Goal: Information Seeking & Learning: Learn about a topic

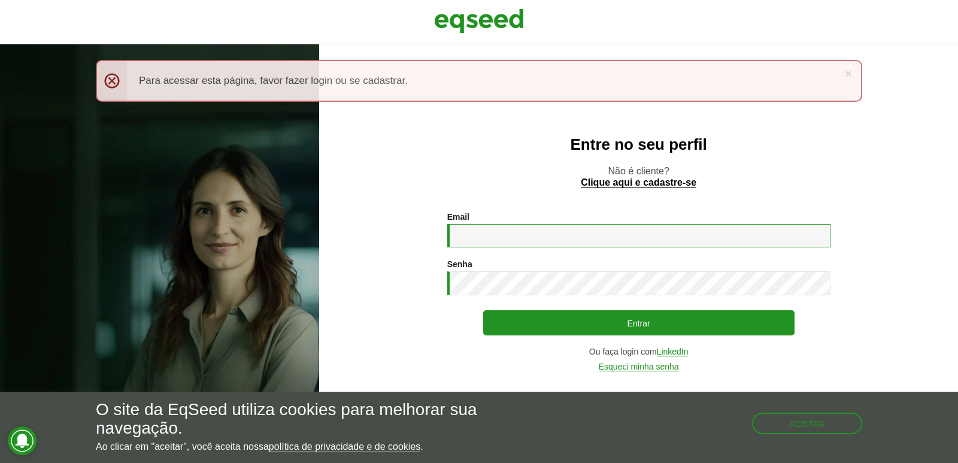
click at [504, 226] on input "Email *" at bounding box center [638, 235] width 383 height 23
type input "**********"
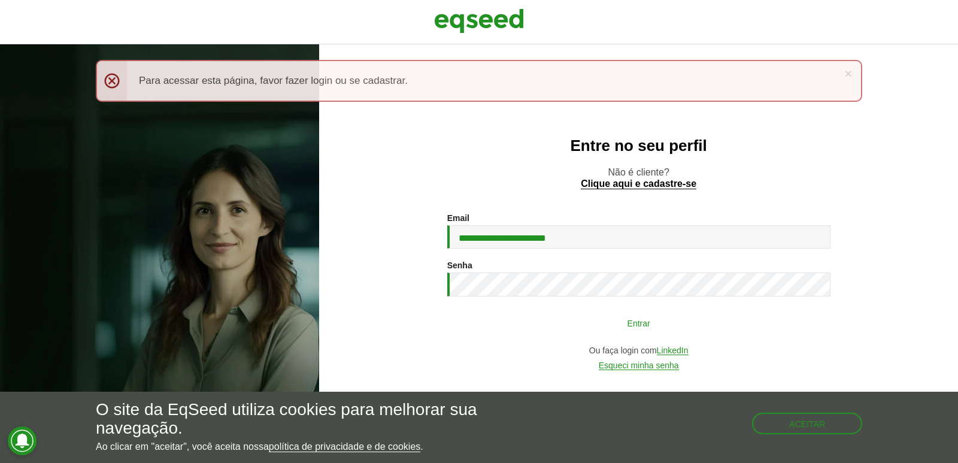
click at [636, 328] on button "Entrar" at bounding box center [638, 322] width 311 height 23
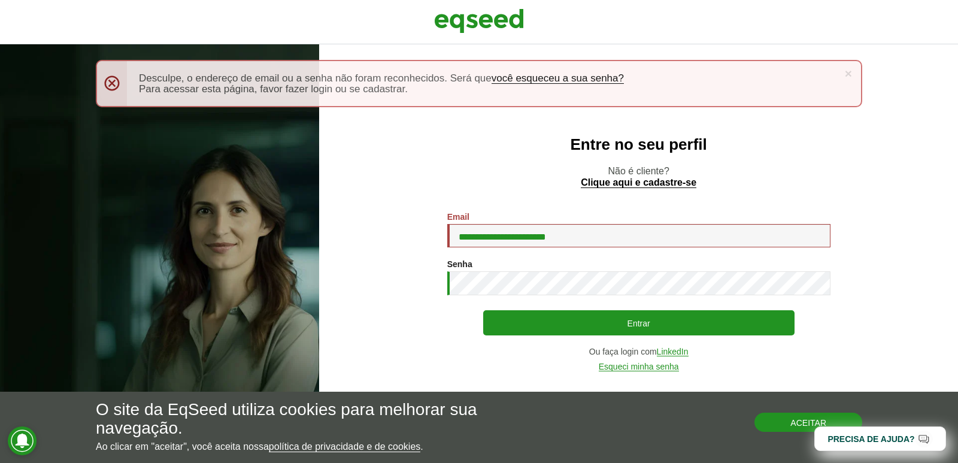
click at [795, 418] on button "Aceitar" at bounding box center [808, 422] width 108 height 19
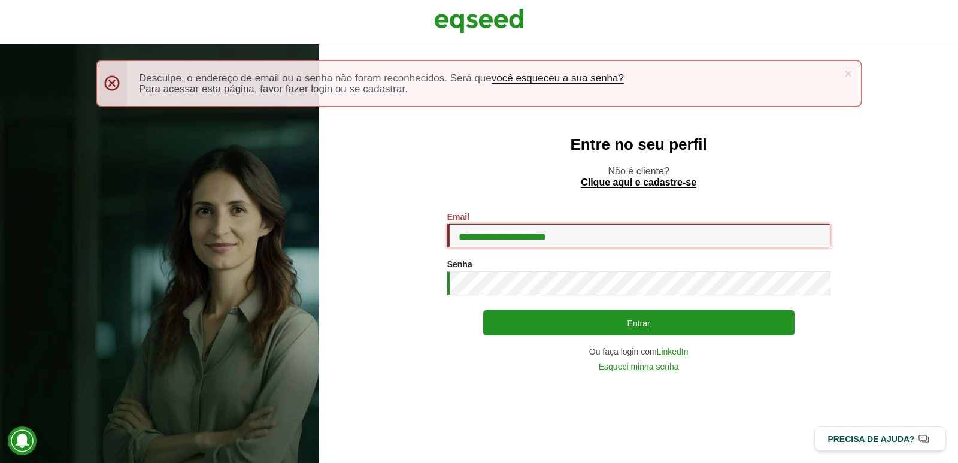
drag, startPoint x: 592, startPoint y: 238, endPoint x: 411, endPoint y: 245, distance: 180.9
click at [411, 245] on section "**********" at bounding box center [638, 291] width 591 height 159
type input "*"
type input "**********"
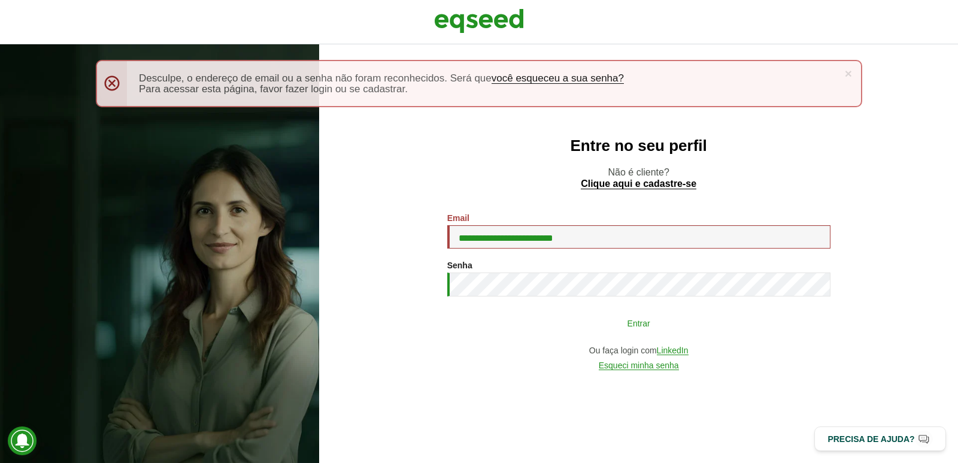
click at [661, 318] on button "Entrar" at bounding box center [638, 322] width 311 height 23
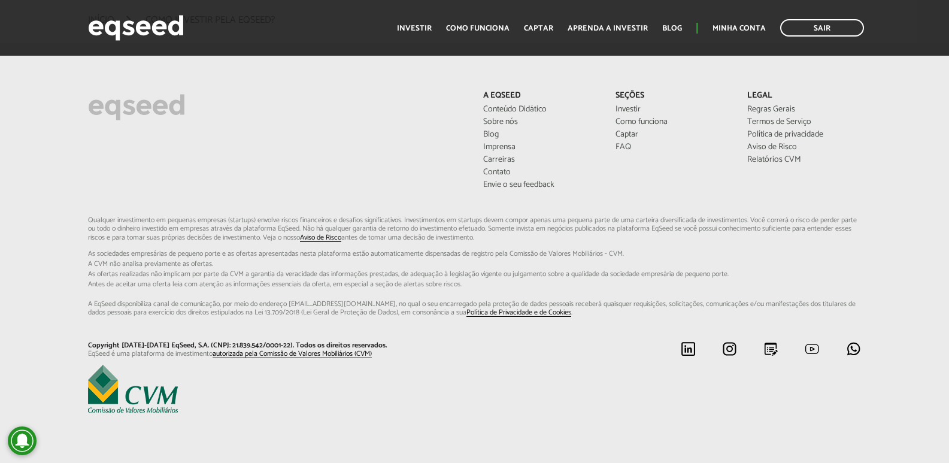
scroll to position [3203, 0]
click at [629, 146] on link "FAQ" at bounding box center [673, 147] width 114 height 8
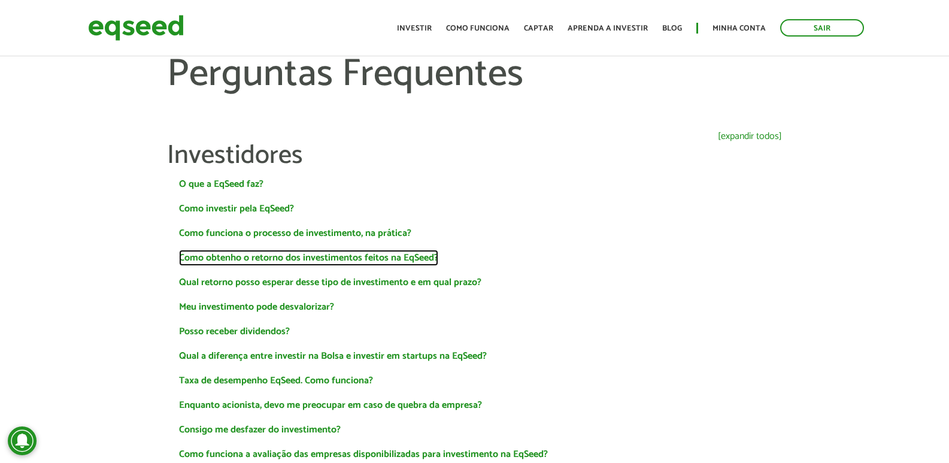
click at [416, 257] on link "Como obtenho o retorno dos investimentos feitos na EqSeed?" at bounding box center [308, 258] width 259 height 10
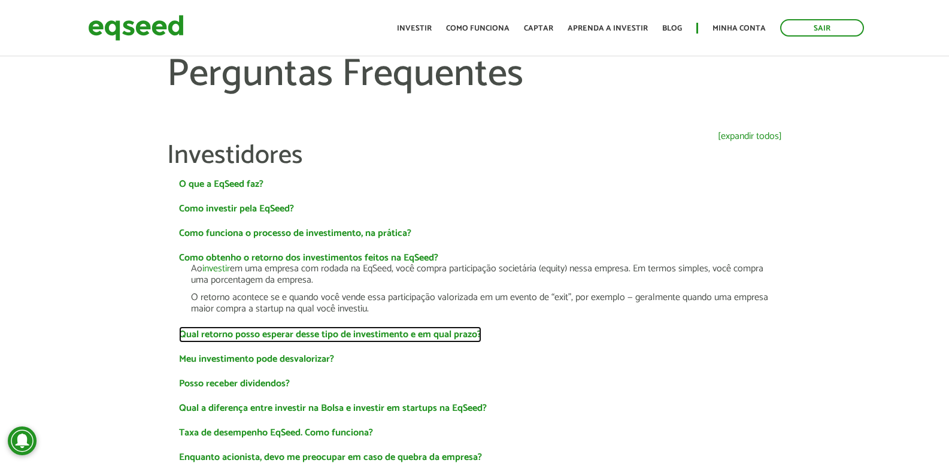
click at [436, 337] on link "Qual retorno posso esperar desse tipo de investimento e em qual prazo?" at bounding box center [330, 335] width 302 height 10
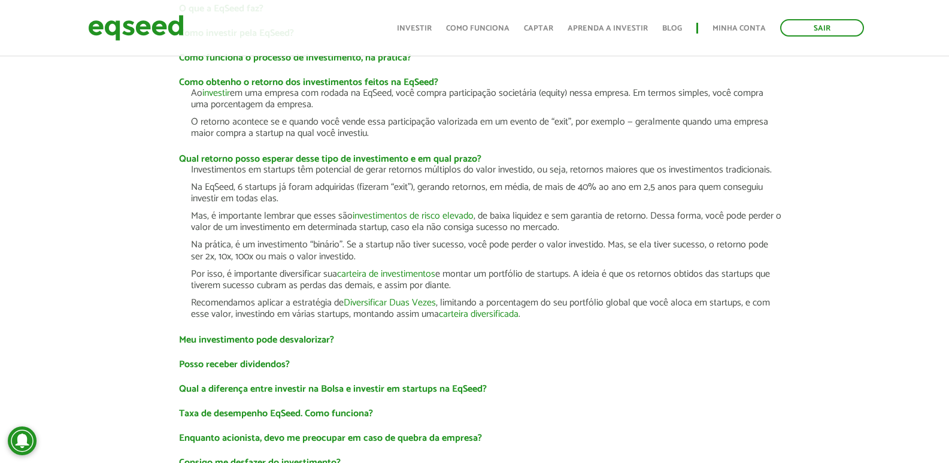
scroll to position [359, 0]
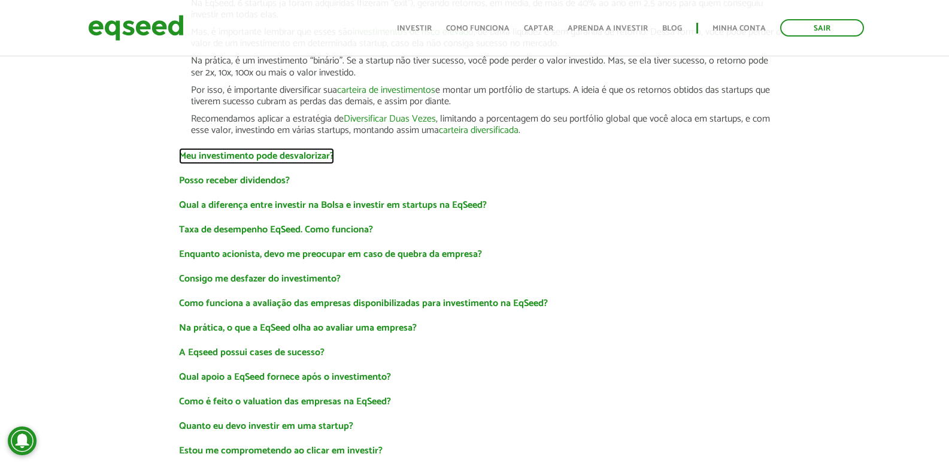
click at [322, 153] on link "Meu investimento pode desvalorizar?" at bounding box center [256, 156] width 155 height 10
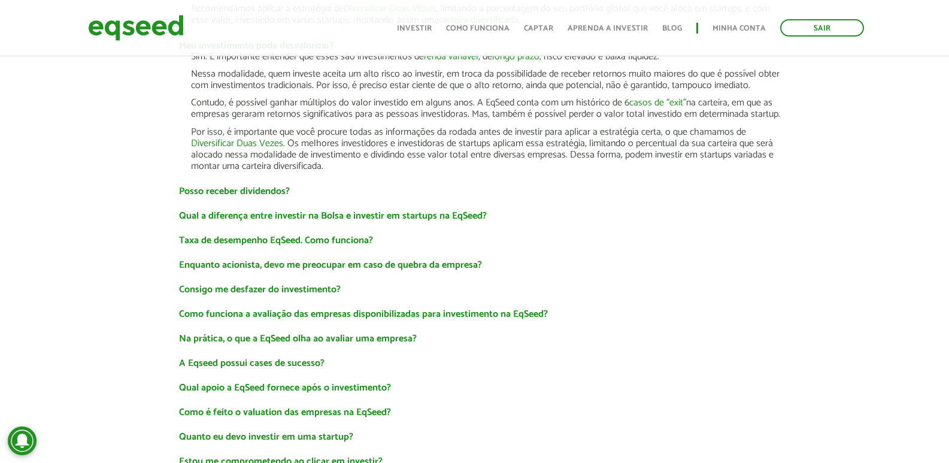
scroll to position [479, 0]
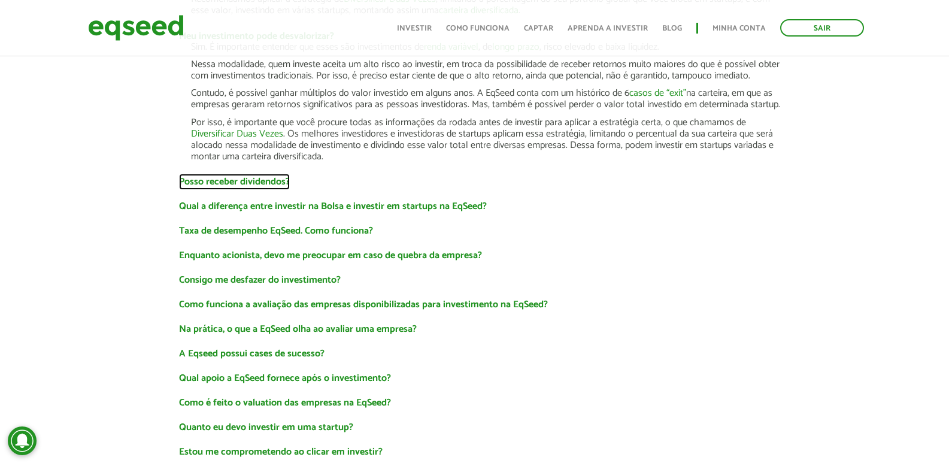
click at [272, 185] on link "Posso receber dividendos?" at bounding box center [234, 182] width 111 height 10
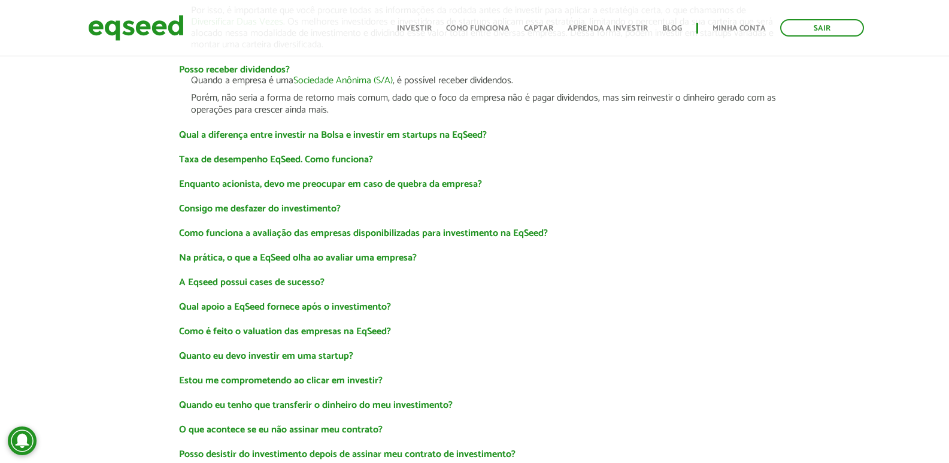
scroll to position [599, 0]
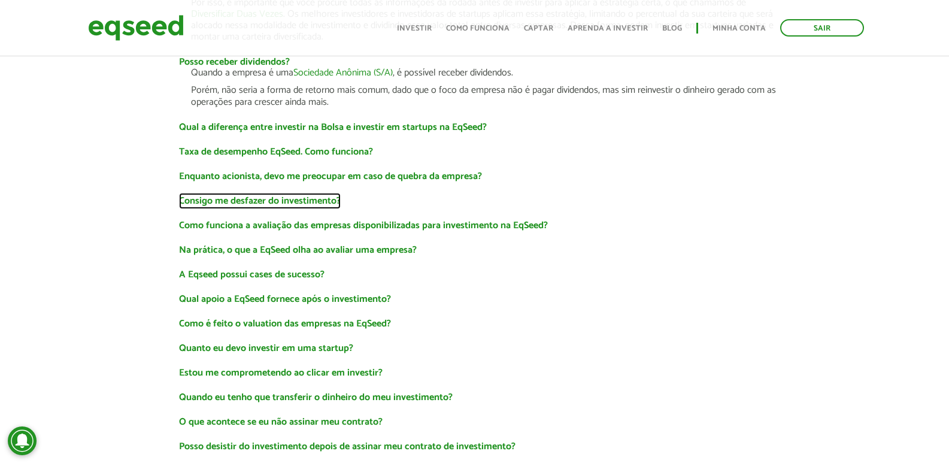
click at [326, 199] on link "Consigo me desfazer do investimento?" at bounding box center [260, 201] width 162 height 10
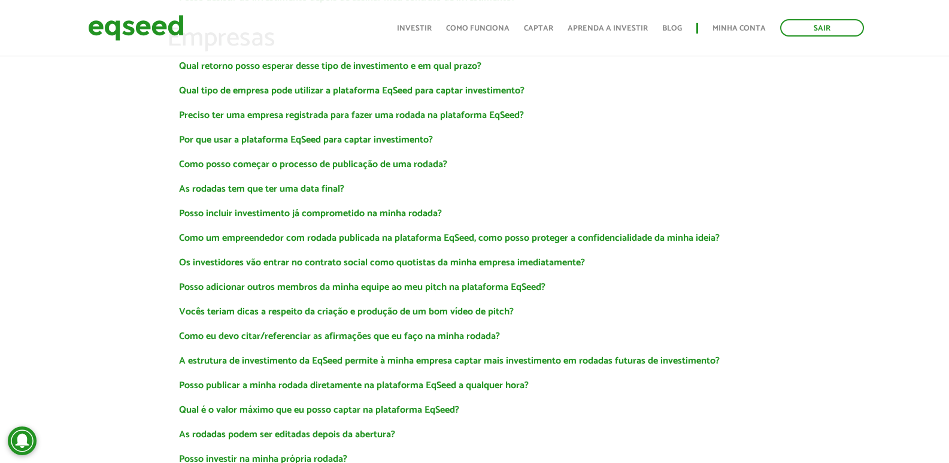
scroll to position [1078, 0]
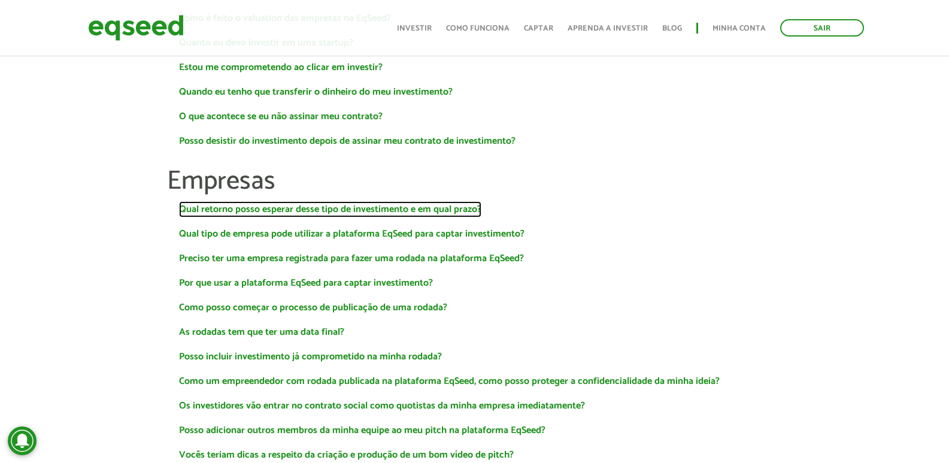
click at [456, 209] on link "Qual retorno posso esperar desse tipo de investimento e em qual prazo?" at bounding box center [330, 210] width 302 height 10
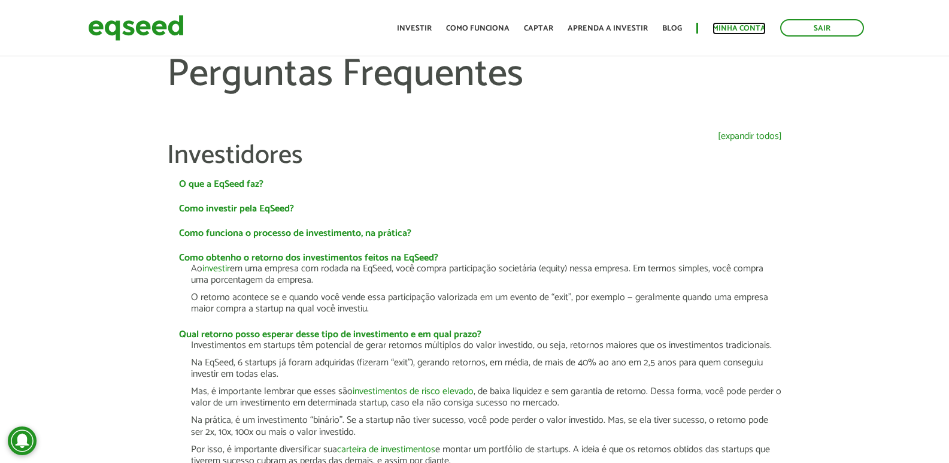
click at [742, 26] on link "Minha conta" at bounding box center [739, 29] width 53 height 8
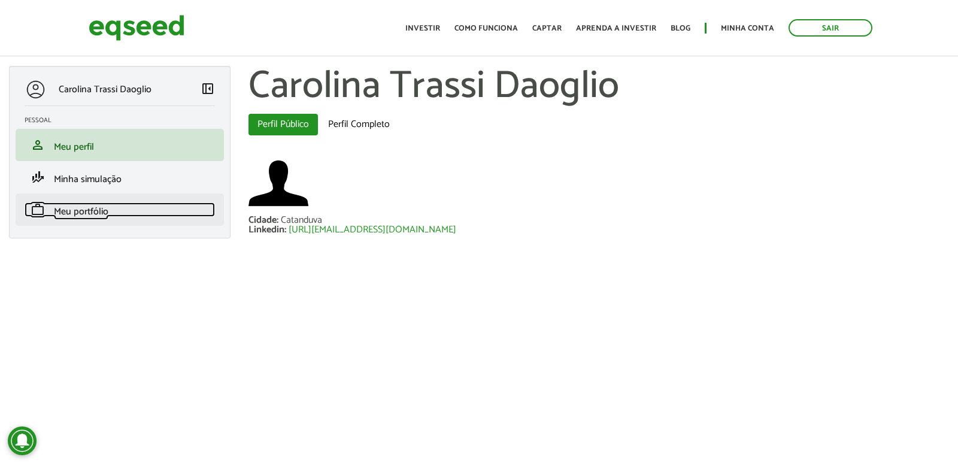
click at [107, 206] on span "Meu portfólio" at bounding box center [81, 212] width 54 height 16
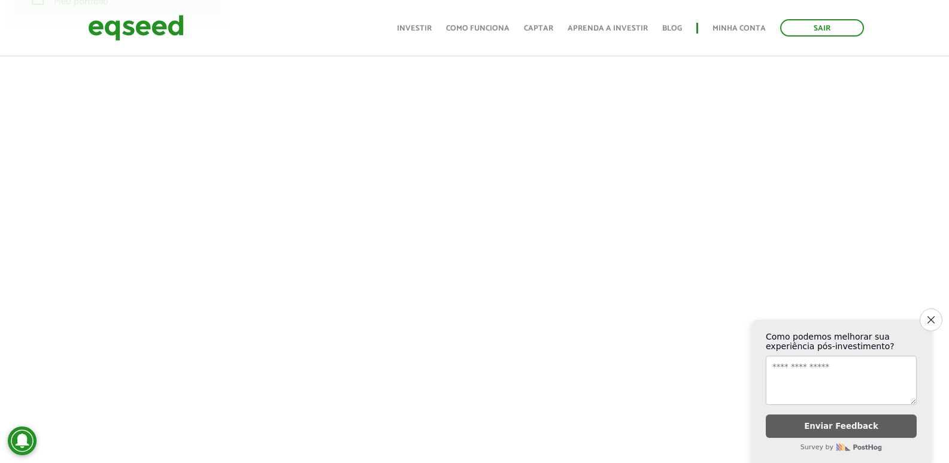
scroll to position [239, 0]
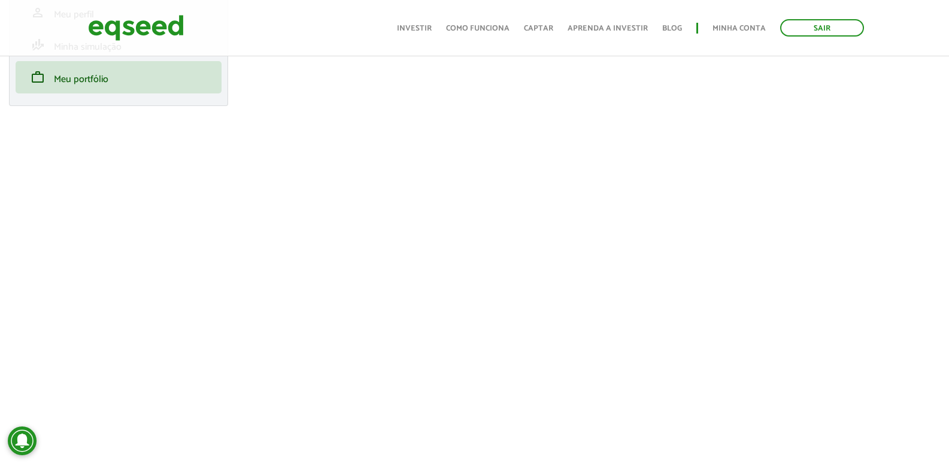
scroll to position [60, 0]
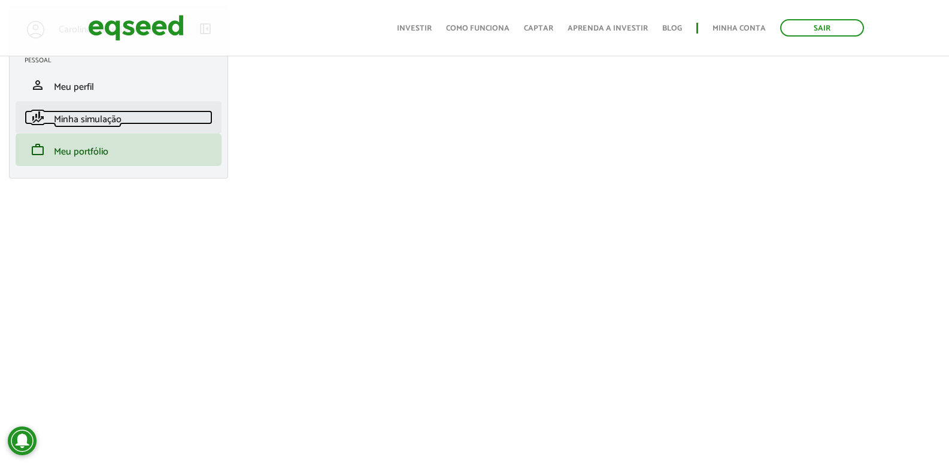
click at [119, 115] on span "Minha simulação" at bounding box center [88, 119] width 68 height 16
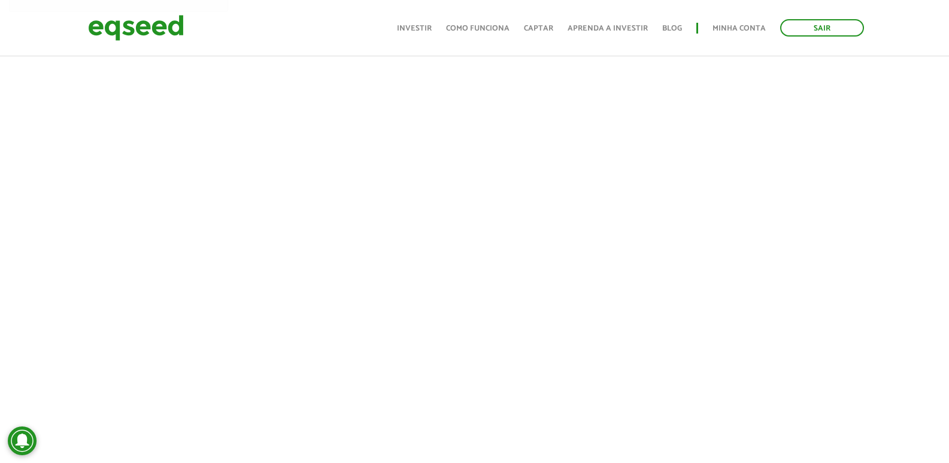
scroll to position [239, 0]
click at [426, 26] on link "Investir" at bounding box center [414, 29] width 35 height 8
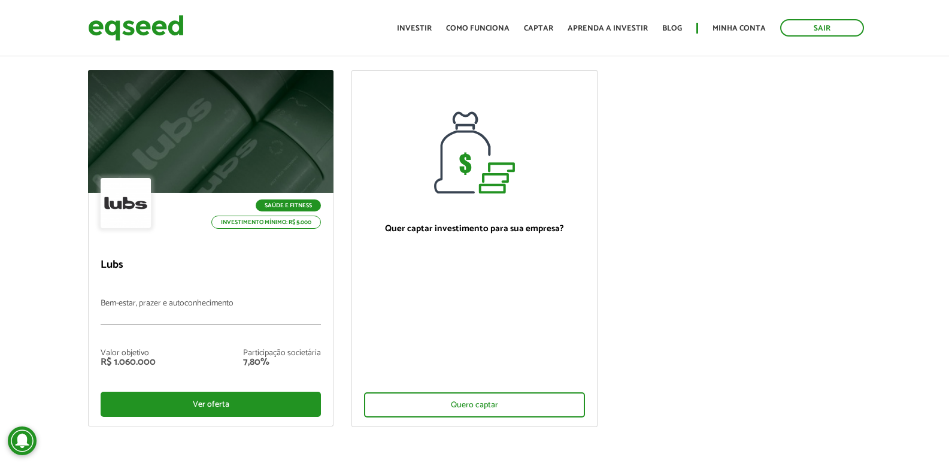
scroll to position [180, 0]
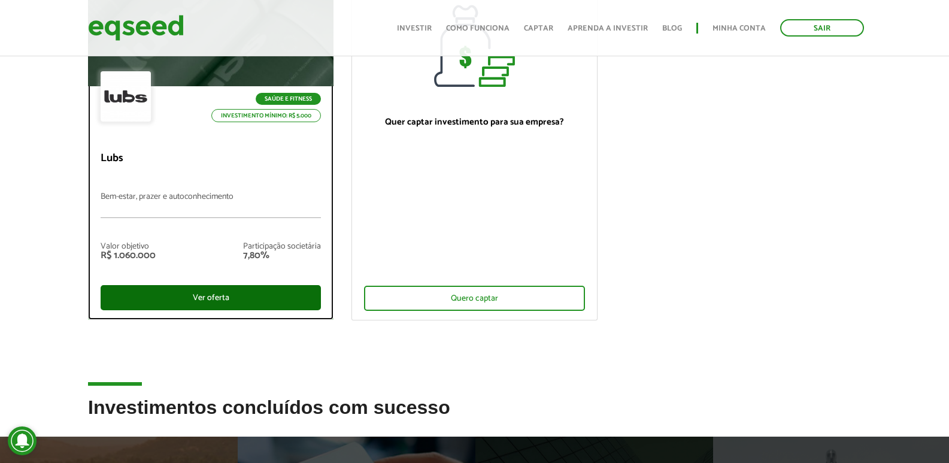
click at [163, 297] on div "Ver oferta" at bounding box center [211, 297] width 220 height 25
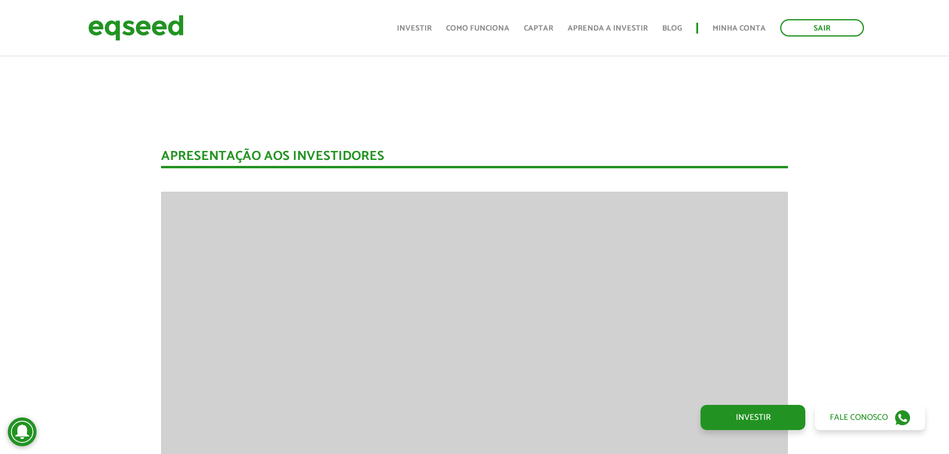
scroll to position [778, 0]
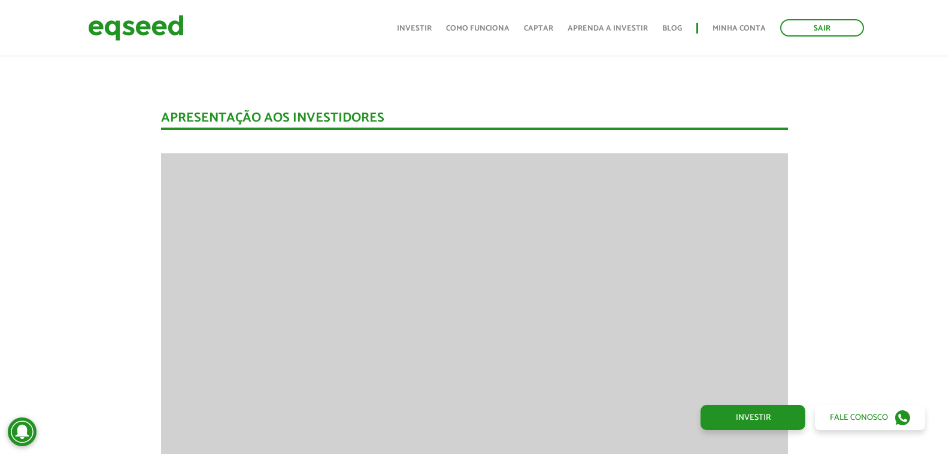
click at [423, 25] on link "Investir" at bounding box center [414, 29] width 35 height 8
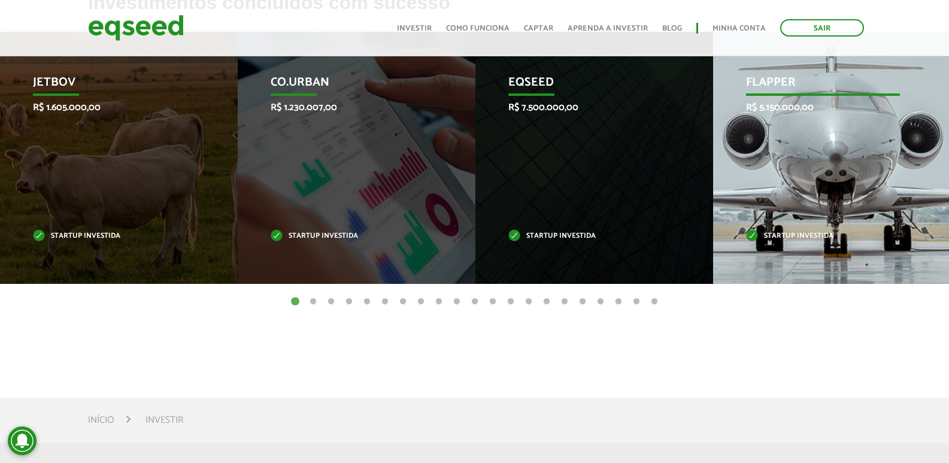
scroll to position [539, 0]
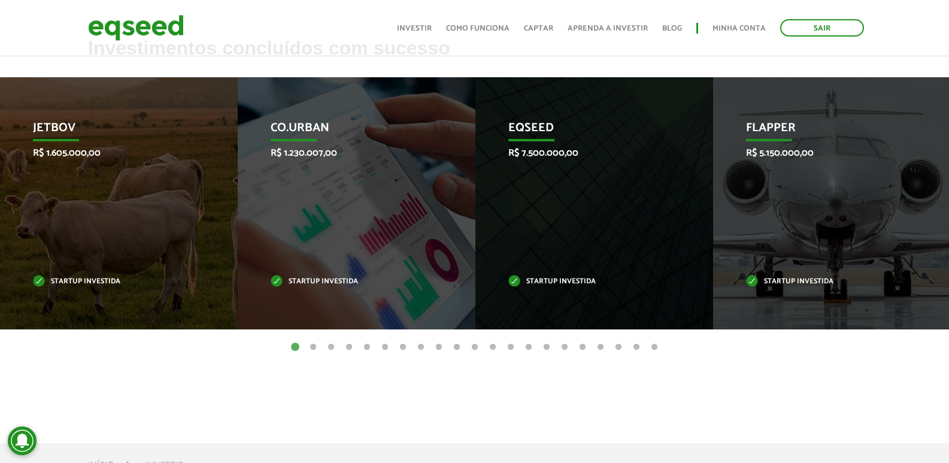
click at [313, 345] on button "2" at bounding box center [313, 347] width 12 height 12
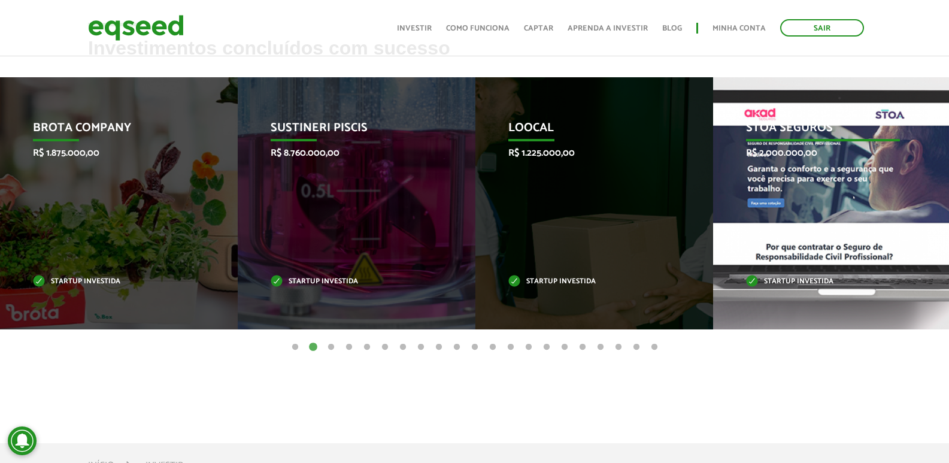
click at [824, 204] on div "STOA Seguros R$ 2.000.000,00 Startup investida" at bounding box center [823, 203] width 220 height 252
drag, startPoint x: 818, startPoint y: 212, endPoint x: 820, endPoint y: 219, distance: 6.7
click at [820, 219] on div "STOA Seguros R$ 2.000.000,00 Startup investida" at bounding box center [823, 203] width 220 height 252
click at [795, 147] on p "R$ 2.000.000,00" at bounding box center [824, 152] width 154 height 11
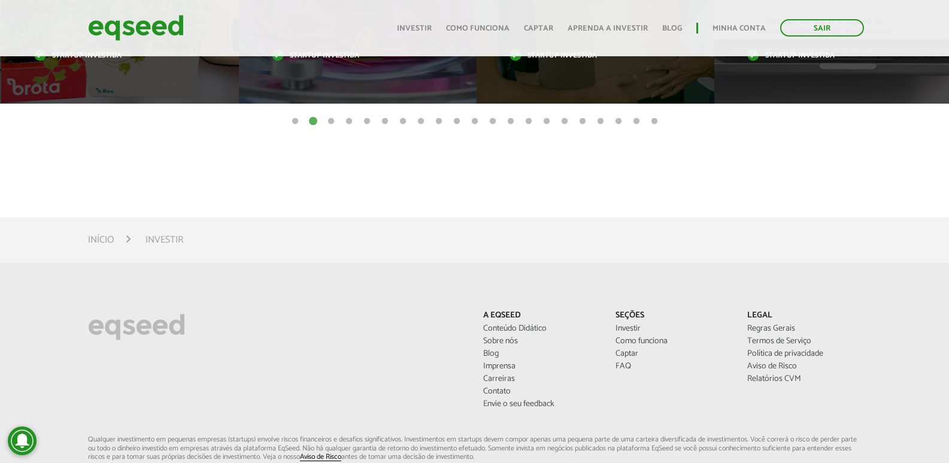
scroll to position [659, 0]
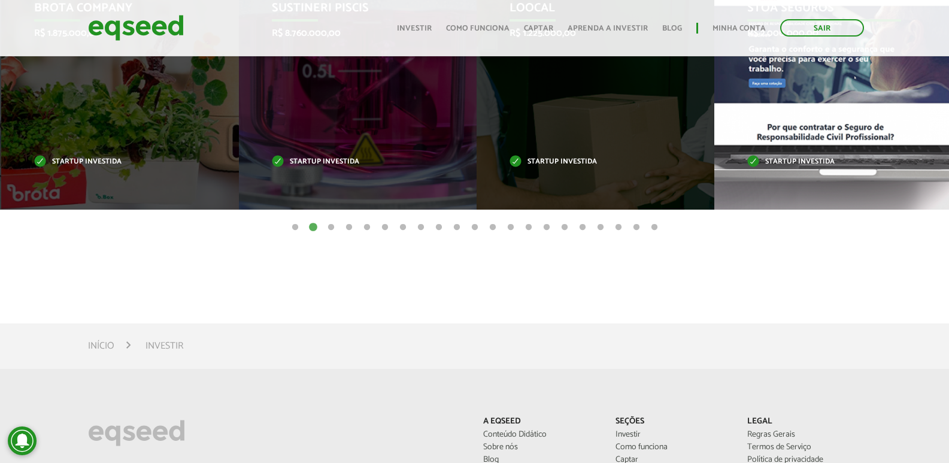
click at [798, 162] on p "Startup investida" at bounding box center [824, 162] width 154 height 7
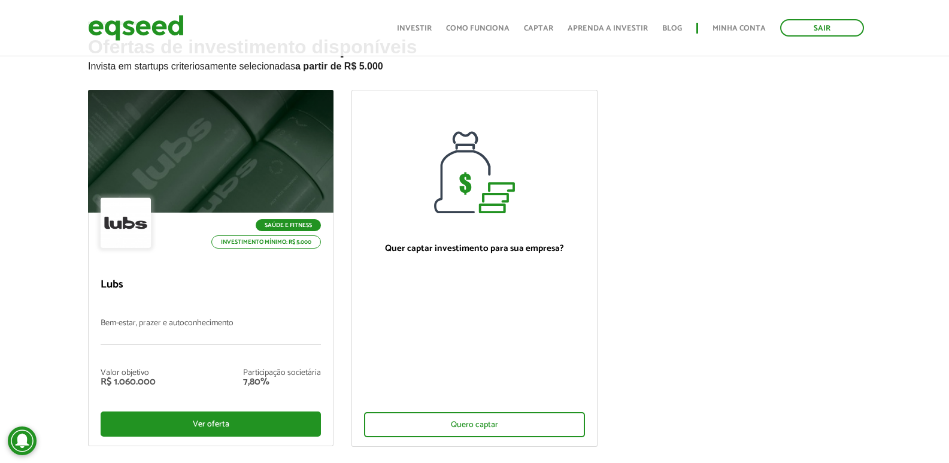
scroll to position [0, 0]
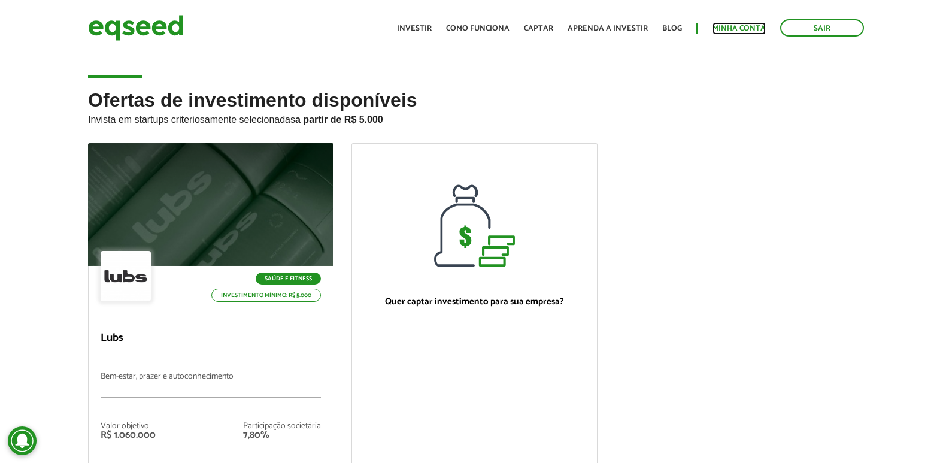
click at [727, 25] on link "Minha conta" at bounding box center [739, 29] width 53 height 8
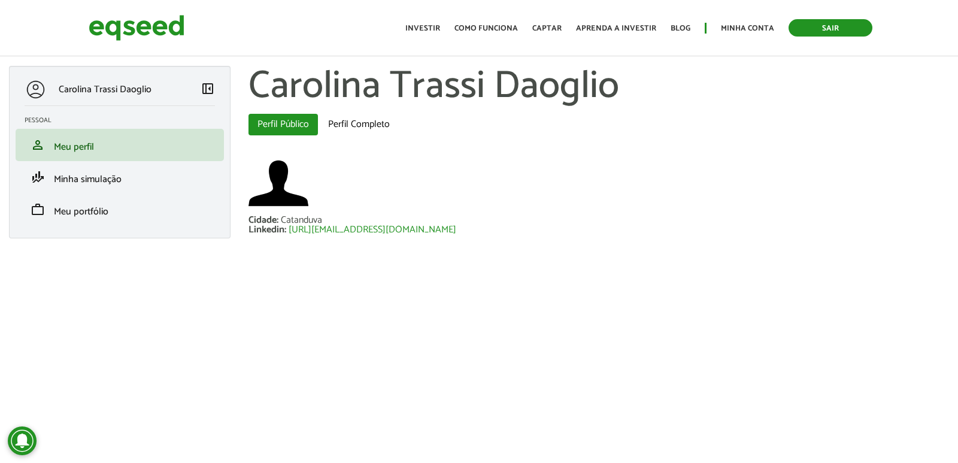
click at [825, 28] on link "Sair" at bounding box center [831, 27] width 84 height 17
